Goal: Check status

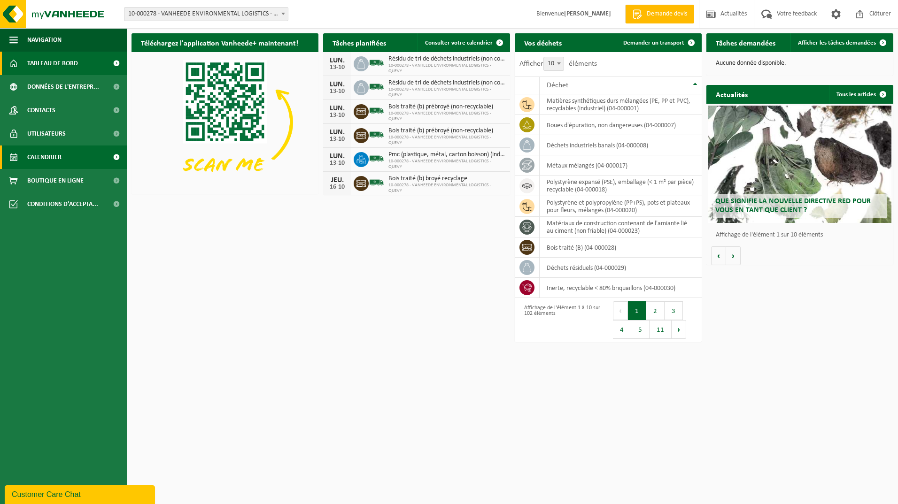
click at [43, 154] on span "Calendrier" at bounding box center [44, 157] width 34 height 23
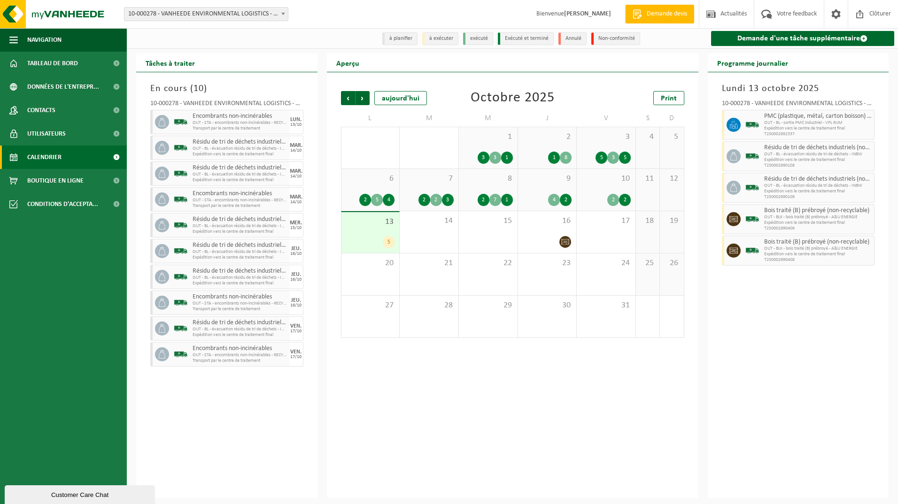
click at [136, 264] on div "En cours ( 10 ) 10-000278 - VANHEEDE ENVIRONMENTAL LOGISTICS - QUEVY - QUÉVY-LE…" at bounding box center [226, 285] width 181 height 426
click at [140, 307] on div "En cours ( 10 ) 10-000278 - VANHEEDE ENVIRONMENTAL LOGISTICS - QUEVY - QUÉVY-LE…" at bounding box center [226, 285] width 181 height 426
click at [138, 332] on div "En cours ( 10 ) 10-000278 - VANHEEDE ENVIRONMENTAL LOGISTICS - QUEVY - QUÉVY-LE…" at bounding box center [226, 285] width 181 height 426
click at [62, 61] on span "Tableau de bord" at bounding box center [52, 63] width 51 height 23
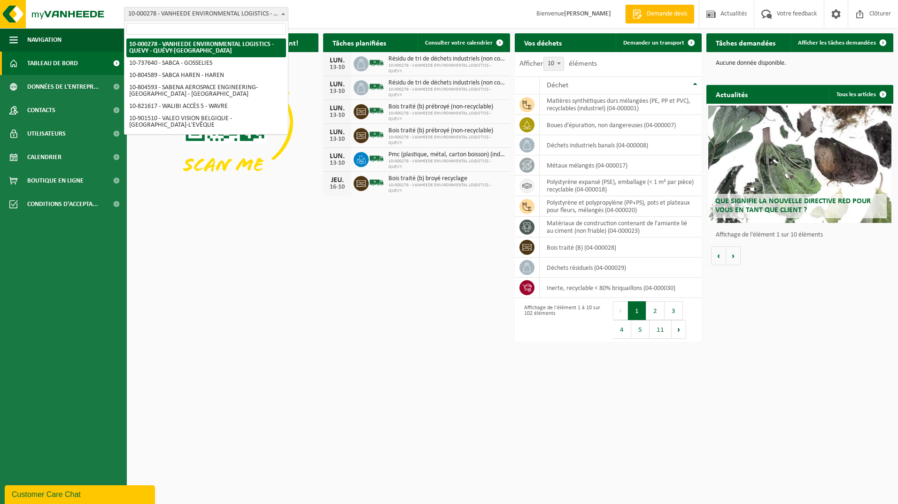
click at [282, 16] on span at bounding box center [282, 14] width 9 height 12
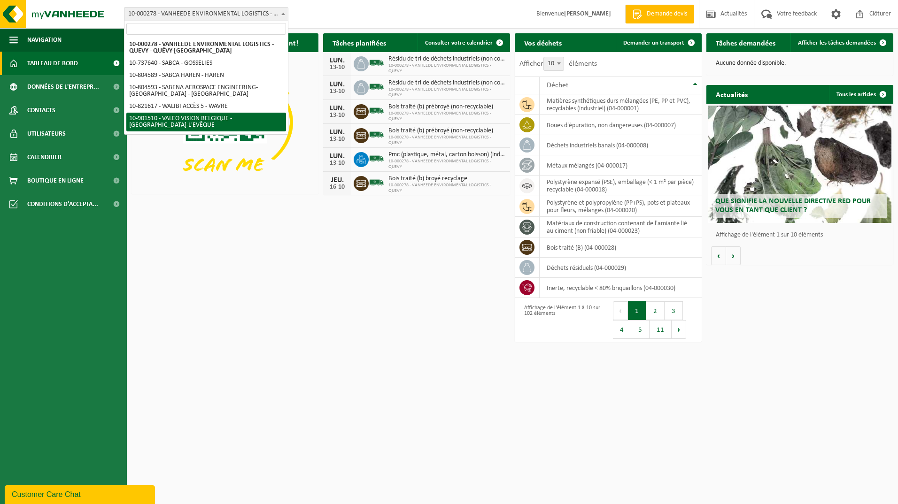
select select "134945"
